Goal: Communication & Community: Answer question/provide support

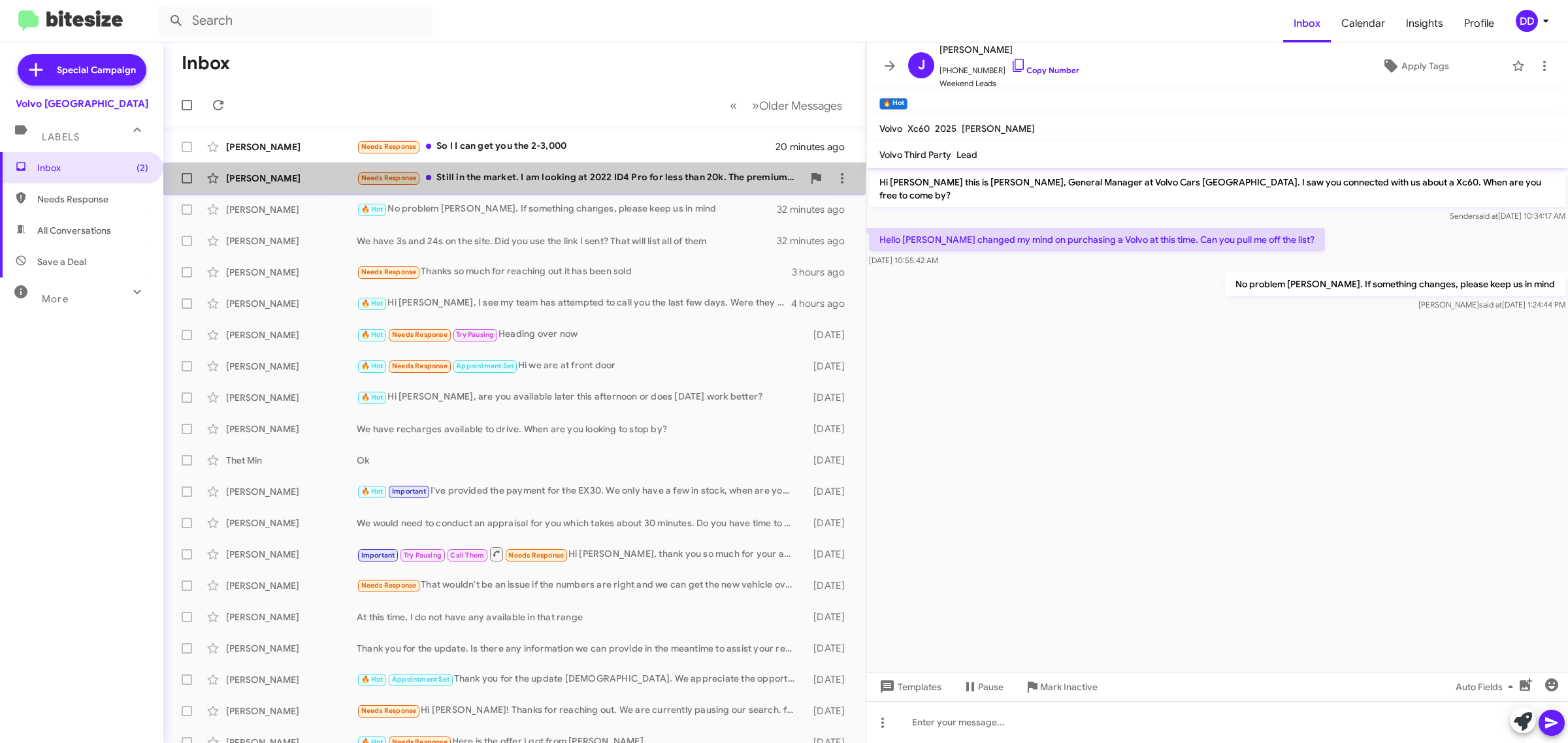
click at [575, 180] on div "Needs Response Still in the market. I am looking at 2022 ID4 Pro for less than …" at bounding box center [579, 177] width 446 height 15
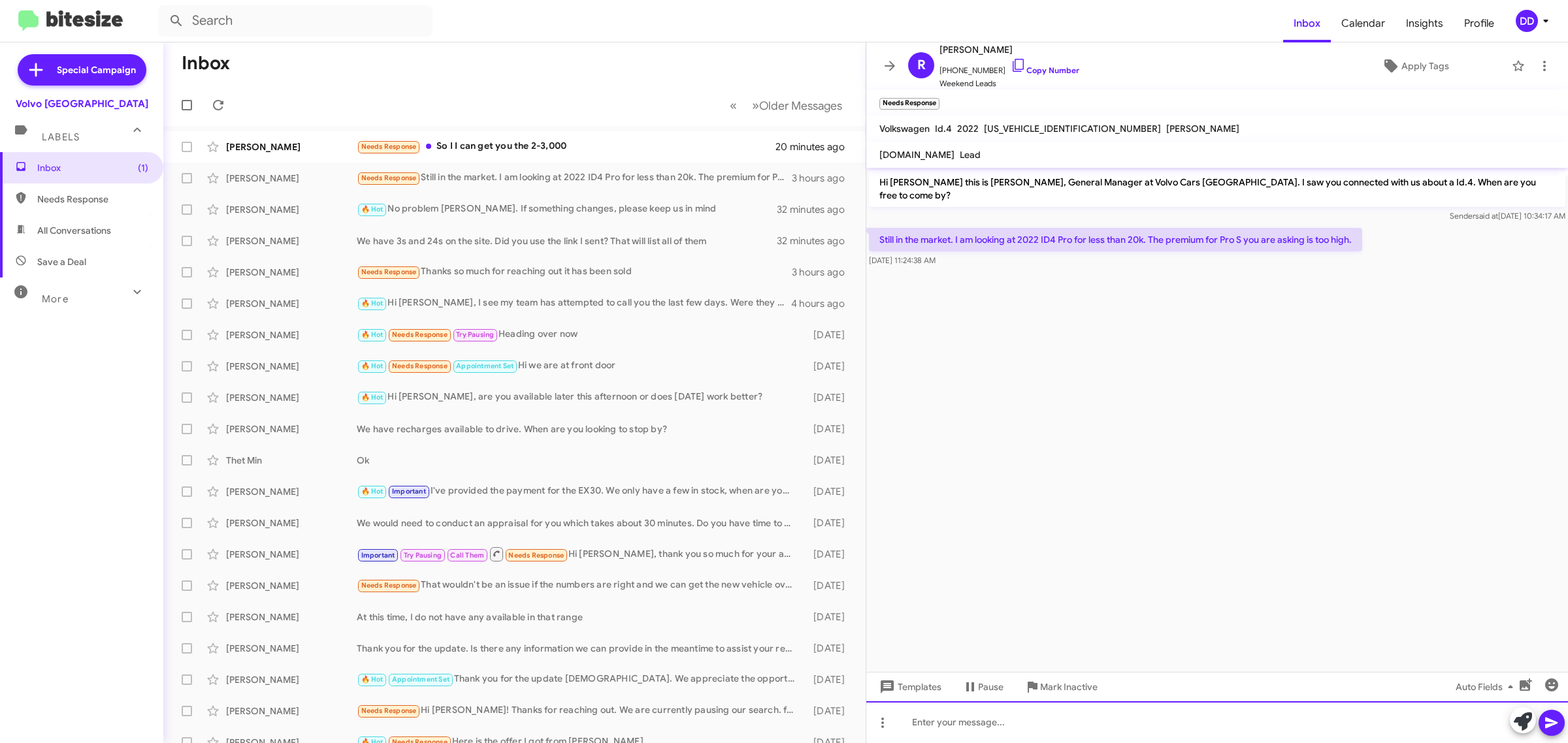
drag, startPoint x: 1176, startPoint y: 737, endPoint x: 1172, endPoint y: 743, distance: 7.2
click at [1174, 738] on div at bounding box center [1217, 722] width 702 height 41
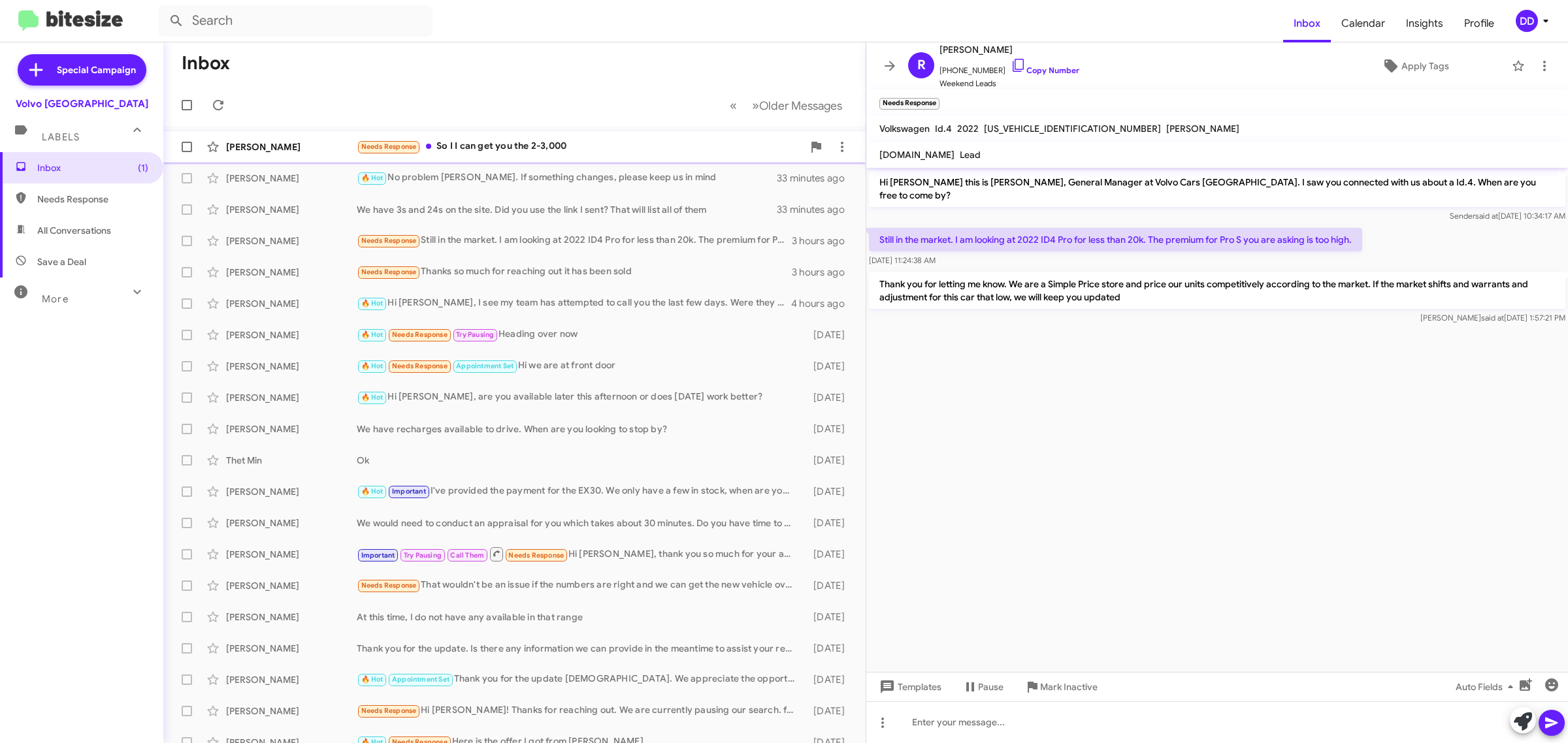
click at [583, 144] on div "Needs Response So I I can get you the 2-3,000" at bounding box center [579, 146] width 446 height 15
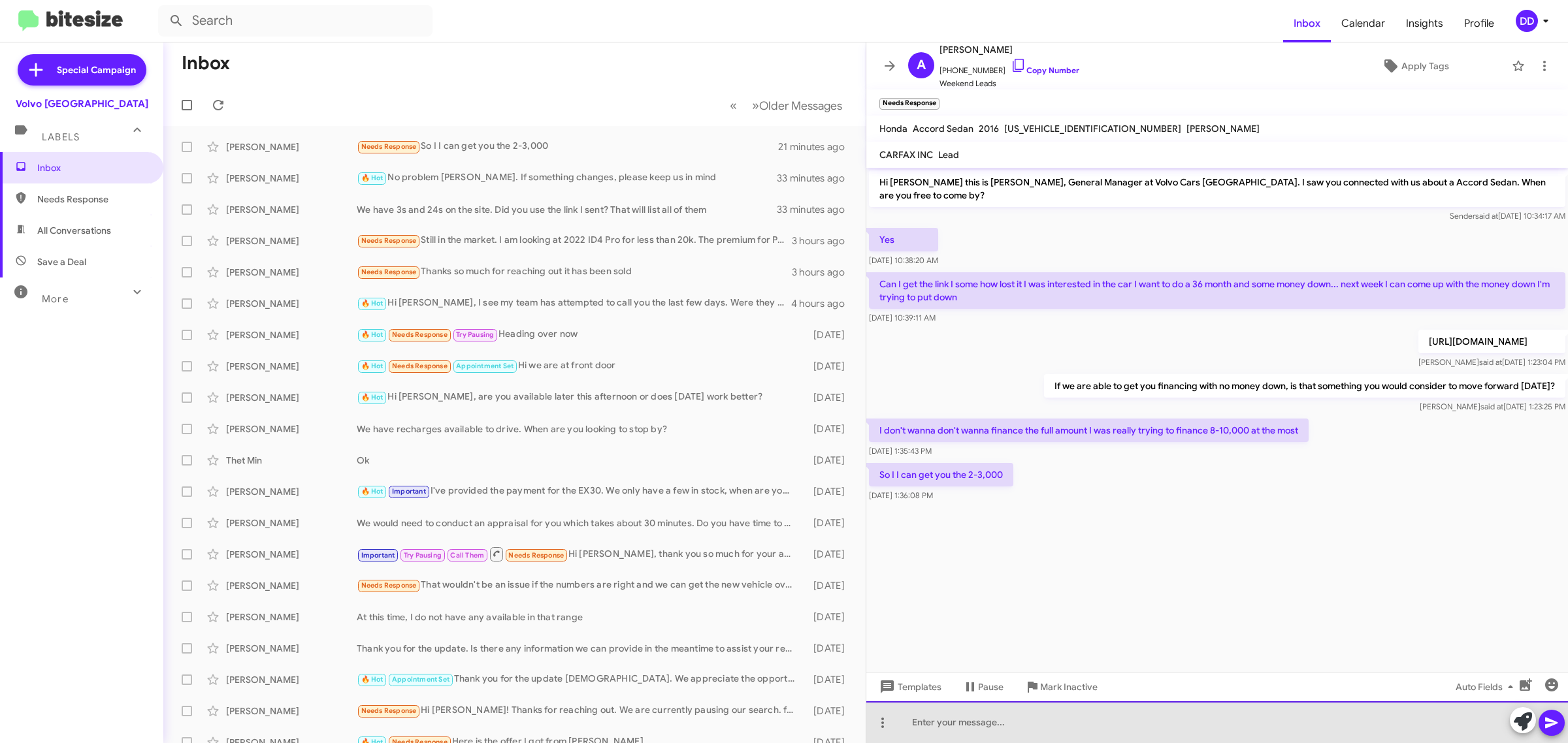
click at [1170, 722] on div at bounding box center [1217, 722] width 702 height 41
